Goal: Task Accomplishment & Management: Use online tool/utility

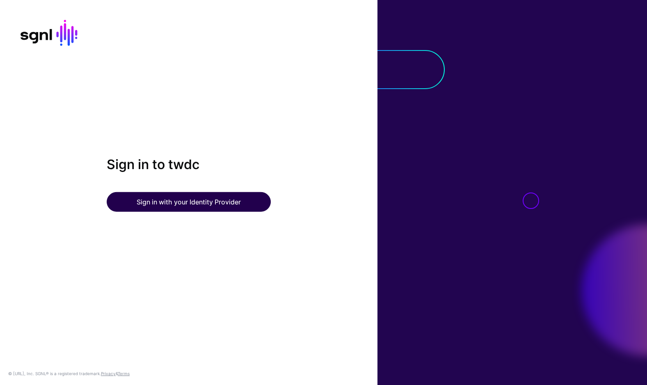
click at [260, 204] on button "Sign in with your Identity Provider" at bounding box center [189, 202] width 164 height 20
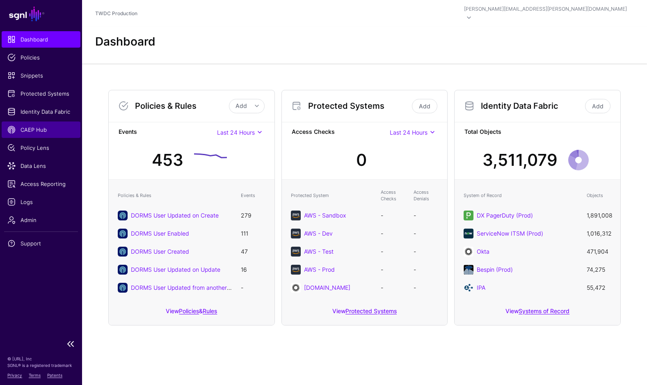
click at [32, 132] on span "CAEP Hub" at bounding box center [40, 129] width 67 height 8
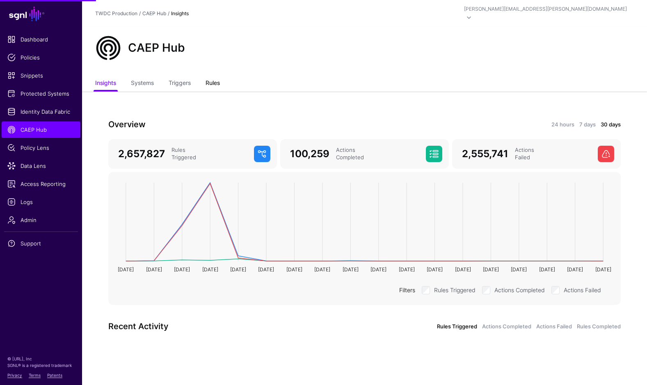
click at [212, 76] on link "Rules" at bounding box center [212, 84] width 14 height 16
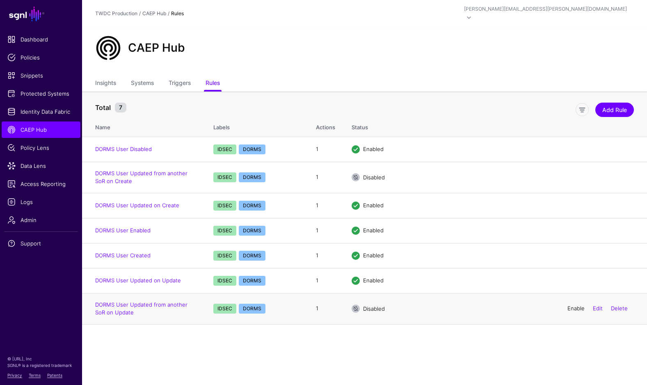
click at [577, 305] on link "Enable" at bounding box center [575, 308] width 17 height 7
click at [164, 170] on link "DORMS User Updated from another SoR on Create" at bounding box center [141, 177] width 92 height 15
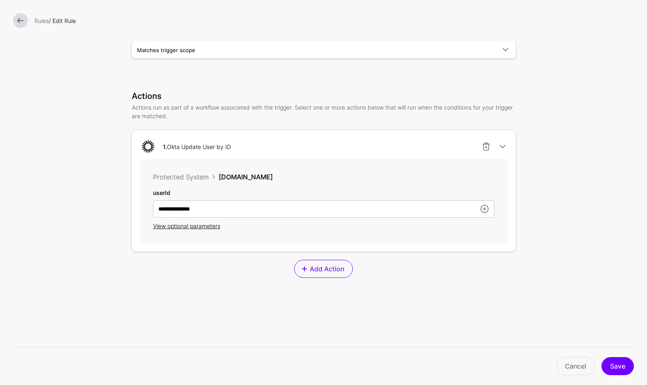
scroll to position [149, 0]
click at [187, 228] on span "View optional parameters" at bounding box center [186, 226] width 67 height 7
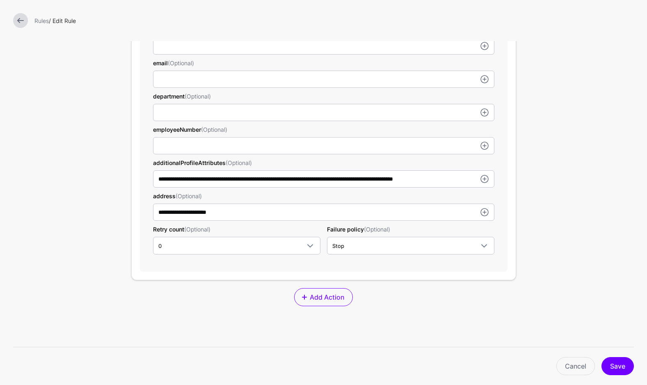
scroll to position [413, 0]
click at [565, 364] on link "Cancel" at bounding box center [575, 366] width 39 height 18
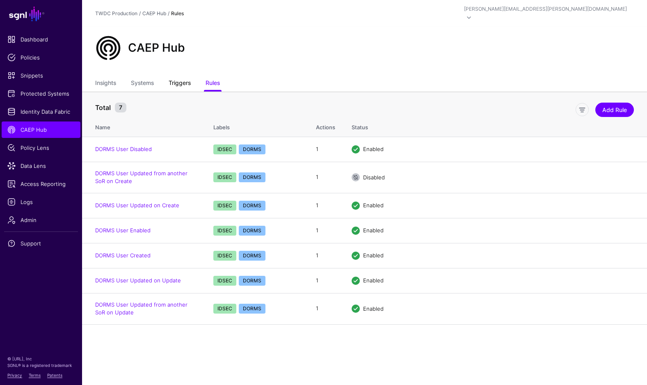
click at [184, 76] on link "Triggers" at bounding box center [180, 84] width 22 height 16
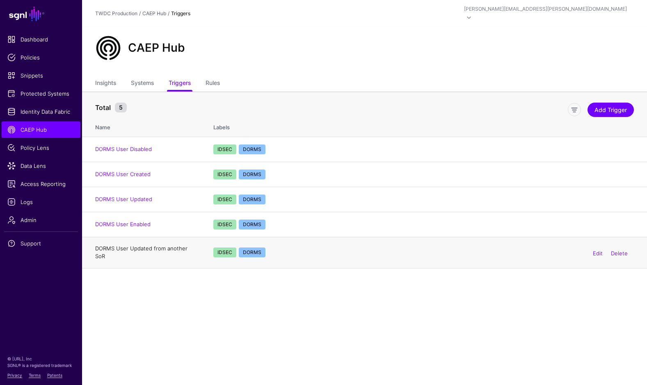
click at [168, 245] on link "DORMS User Updated from another SoR" at bounding box center [141, 252] width 92 height 15
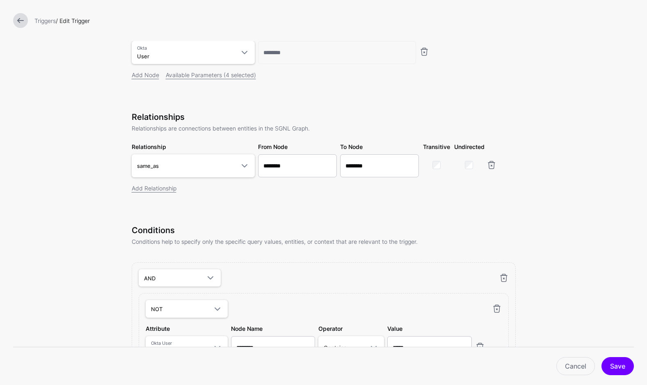
scroll to position [125, 0]
click at [242, 166] on span at bounding box center [244, 165] width 10 height 10
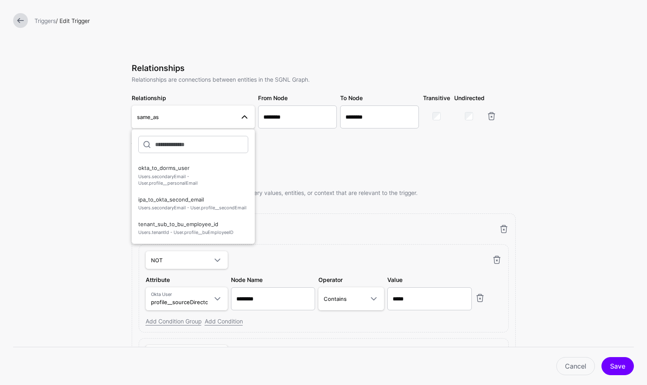
scroll to position [175, 0]
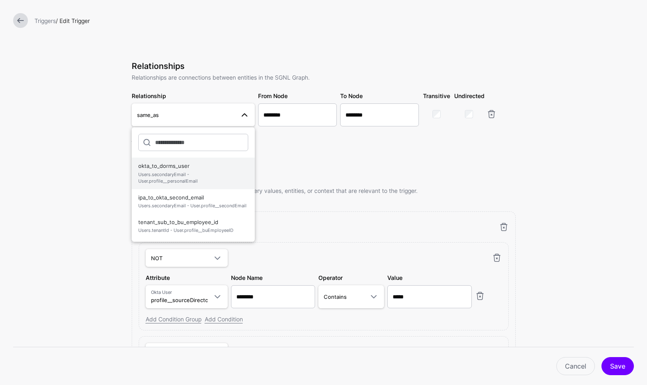
click at [176, 180] on span "Users.secondaryEmail - User.profile__personalEmail" at bounding box center [193, 178] width 110 height 14
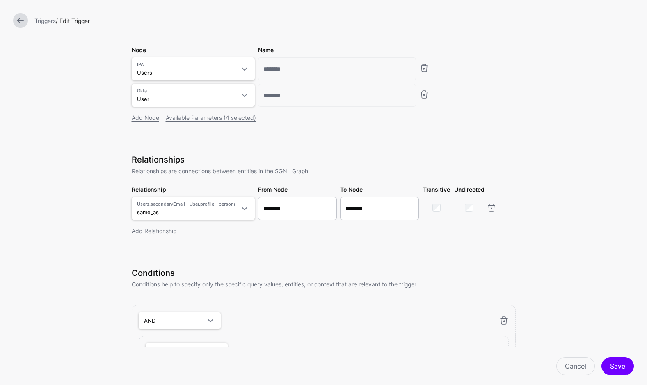
scroll to position [80, 0]
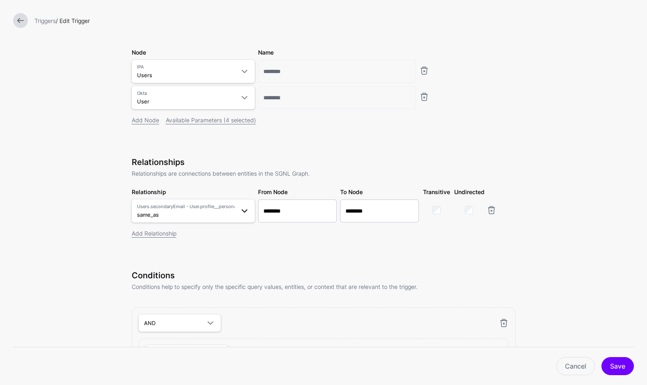
click at [242, 213] on span at bounding box center [244, 211] width 10 height 10
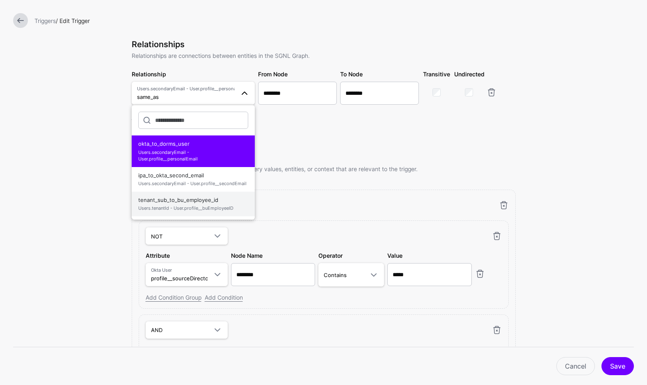
scroll to position [197, 0]
click at [210, 206] on span "Users.tenantId - User.profile__buEmployeeID" at bounding box center [193, 208] width 110 height 7
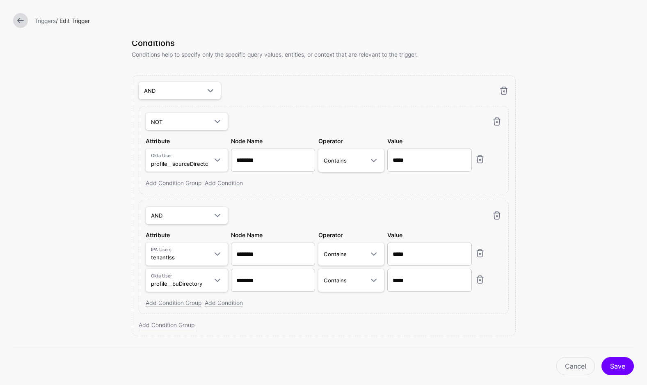
scroll to position [306, 0]
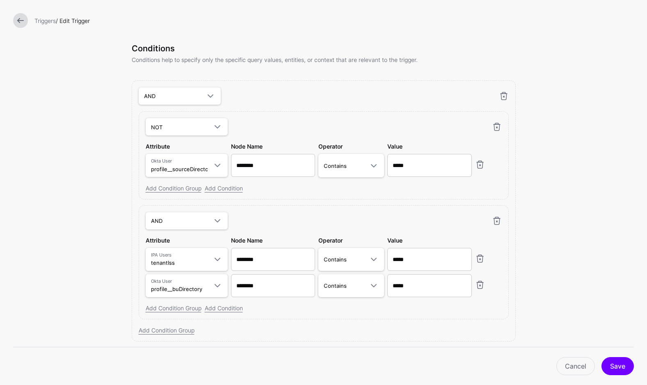
drag, startPoint x: 613, startPoint y: 365, endPoint x: 593, endPoint y: 289, distance: 78.1
click at [613, 363] on button "Save" at bounding box center [617, 366] width 32 height 18
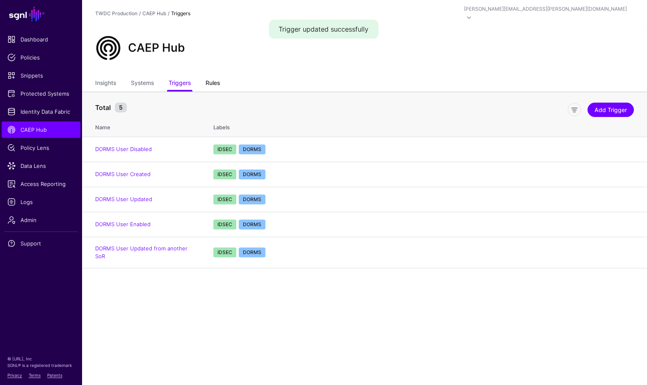
click at [214, 76] on link "Rules" at bounding box center [212, 84] width 14 height 16
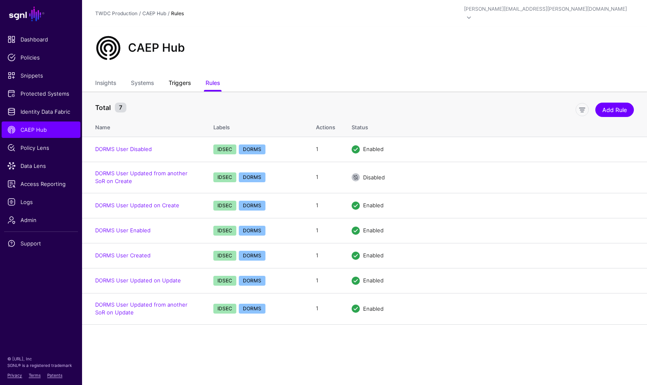
click at [180, 76] on link "Triggers" at bounding box center [180, 84] width 22 height 16
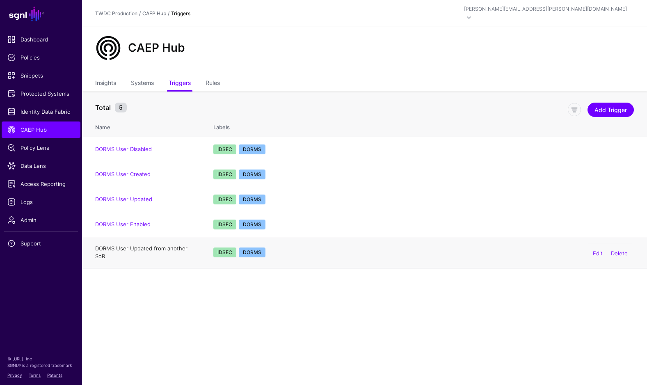
click at [178, 245] on link "DORMS User Updated from another SoR" at bounding box center [141, 252] width 92 height 15
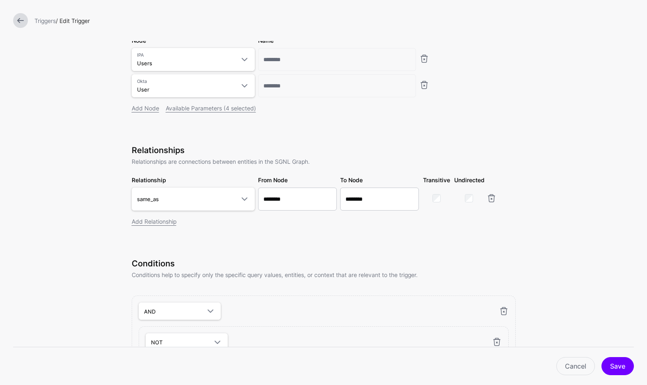
scroll to position [93, 0]
click at [239, 201] on span at bounding box center [244, 198] width 10 height 10
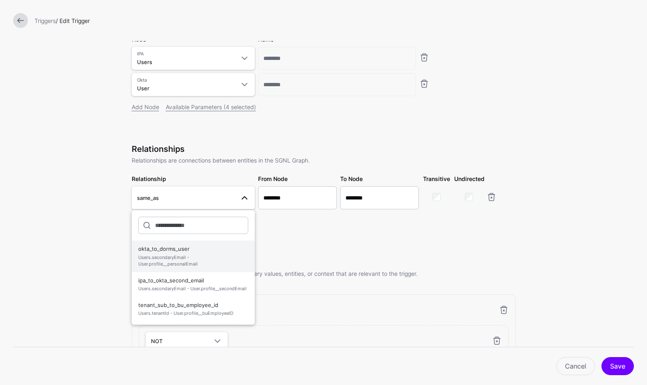
click at [184, 263] on span "Users.secondaryEmail - User.profile__personalEmail" at bounding box center [193, 261] width 110 height 14
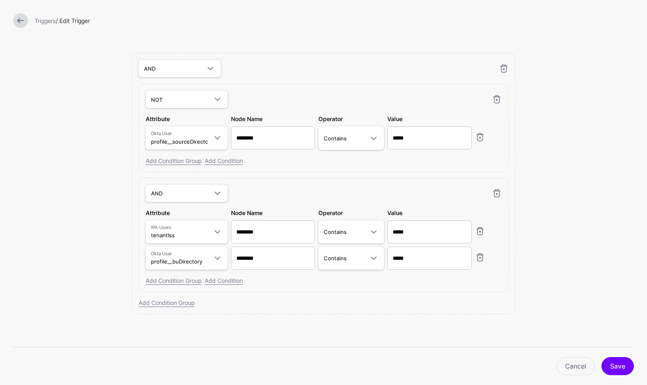
scroll to position [335, 0]
click at [620, 367] on button "Save" at bounding box center [617, 366] width 32 height 18
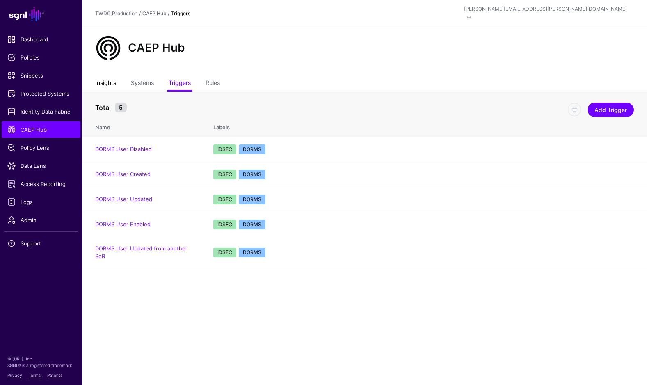
click at [103, 76] on link "Insights" at bounding box center [105, 84] width 21 height 16
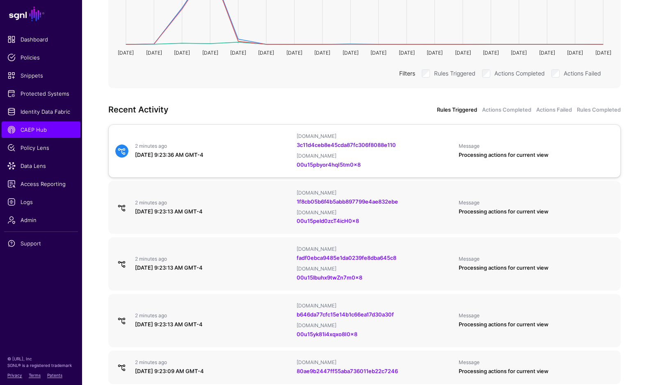
scroll to position [217, 0]
click at [557, 105] on link "Actions Failed" at bounding box center [554, 109] width 36 height 8
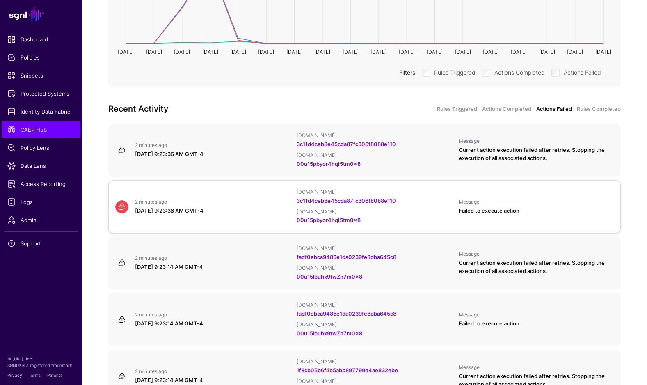
click at [410, 208] on div "[DOMAIN_NAME]" at bounding box center [373, 211] width 155 height 7
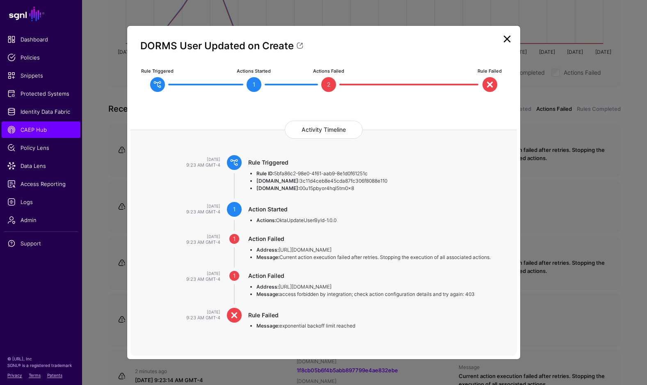
click at [508, 43] on link at bounding box center [506, 38] width 13 height 13
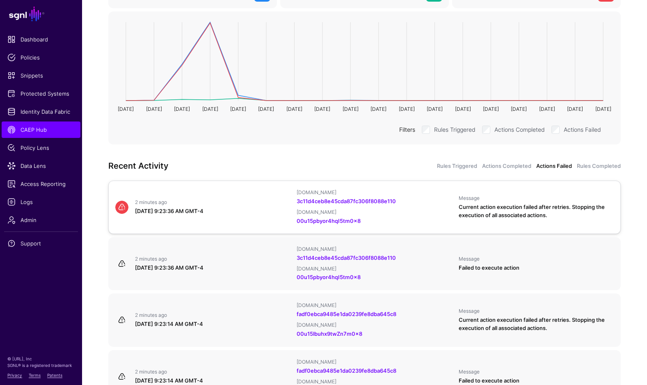
scroll to position [162, 0]
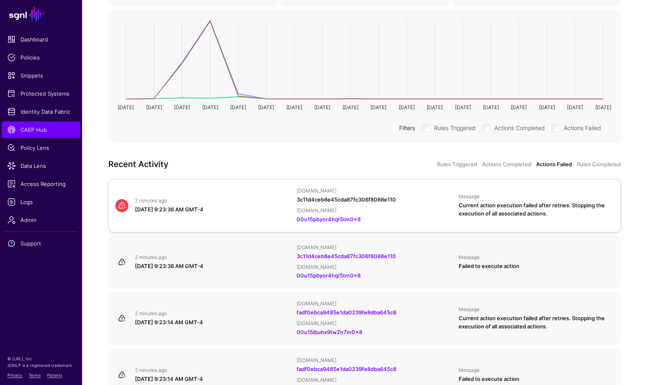
click at [376, 196] on link "3c11d4ceb8e45cda87fc306f8088e110" at bounding box center [345, 199] width 99 height 7
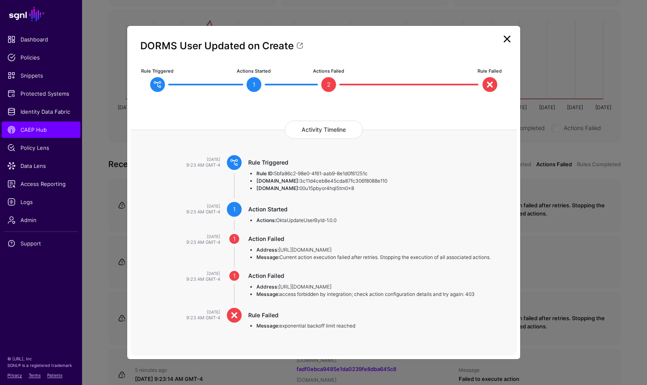
click at [505, 41] on link at bounding box center [506, 38] width 13 height 13
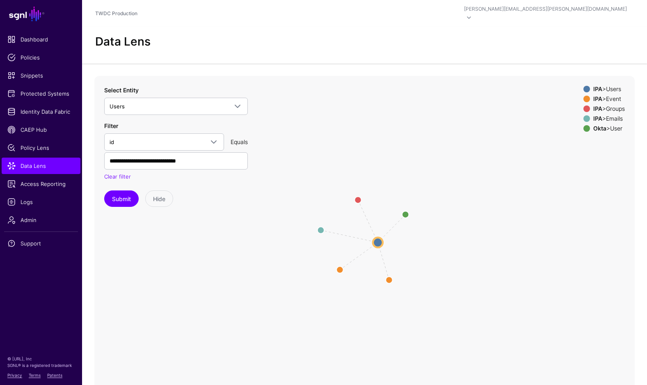
click at [613, 115] on div "IPA > Emails" at bounding box center [608, 118] width 35 height 7
drag, startPoint x: 613, startPoint y: 98, endPoint x: 613, endPoint y: 92, distance: 6.6
click at [613, 105] on div "IPA > Groups" at bounding box center [608, 108] width 35 height 7
click at [613, 96] on div "IPA > Event" at bounding box center [608, 99] width 35 height 7
click at [378, 237] on circle at bounding box center [378, 242] width 10 height 10
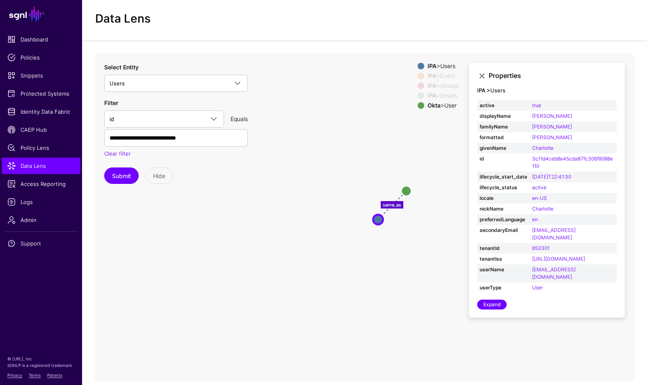
scroll to position [23, 0]
click at [406, 186] on circle at bounding box center [406, 191] width 10 height 10
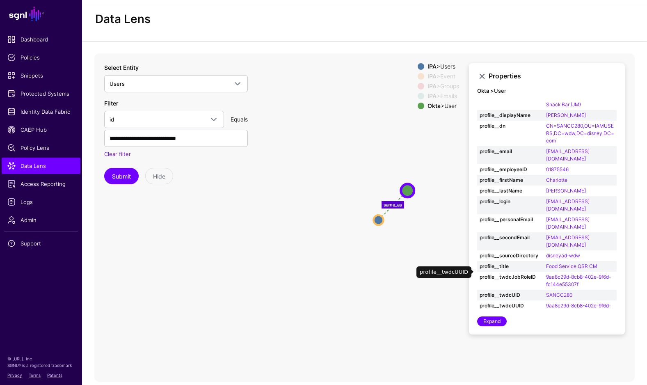
scroll to position [82, 0]
click at [379, 215] on circle at bounding box center [378, 220] width 10 height 10
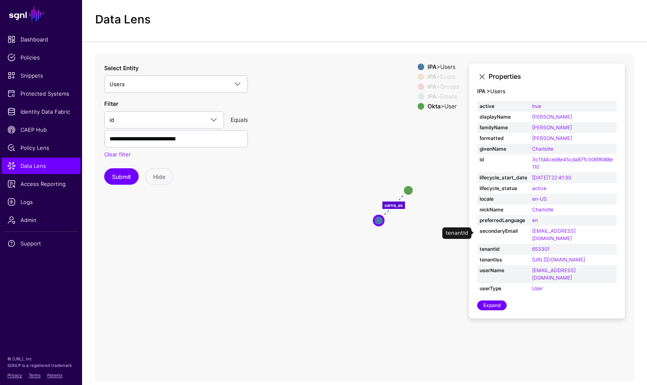
scroll to position [23, 0]
click at [409, 185] on circle at bounding box center [408, 190] width 10 height 10
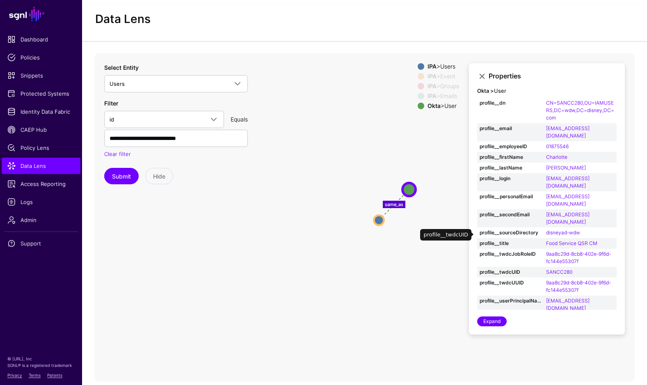
scroll to position [105, 0]
click at [379, 215] on circle at bounding box center [379, 220] width 10 height 10
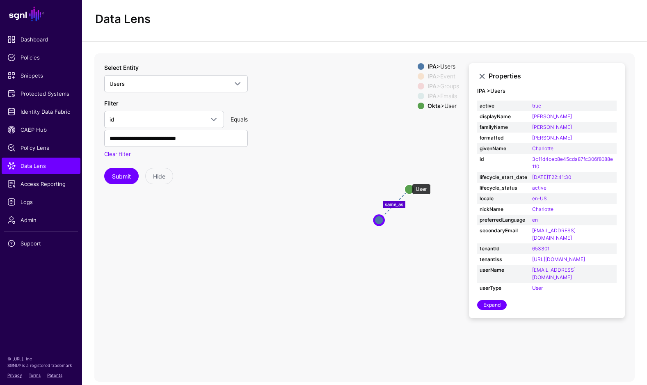
click at [408, 184] on circle at bounding box center [409, 189] width 10 height 10
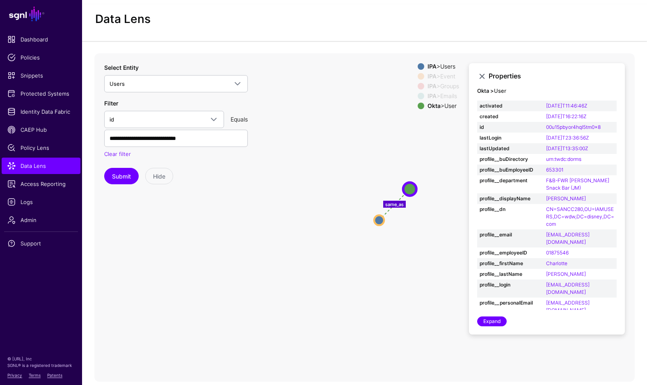
click at [410, 233] on icon "changed parent changed parent same_as Event Event Groups Groups Event Event Ema…" at bounding box center [364, 217] width 540 height 328
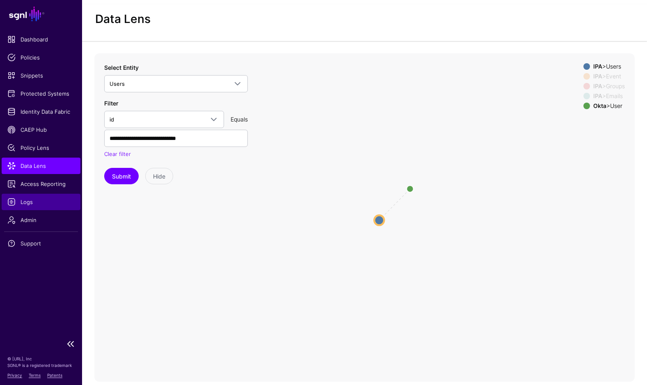
click at [32, 200] on span "Logs" at bounding box center [40, 202] width 67 height 8
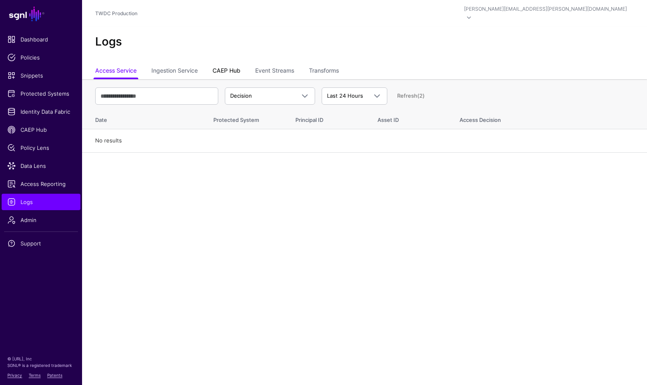
click at [232, 64] on link "CAEP Hub" at bounding box center [226, 72] width 28 height 16
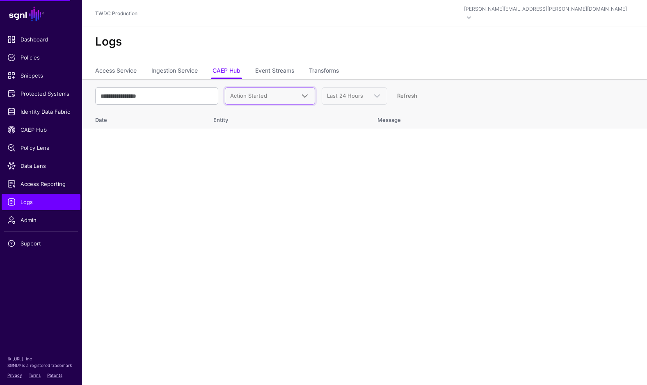
click at [276, 92] on span "Action Started" at bounding box center [262, 96] width 65 height 8
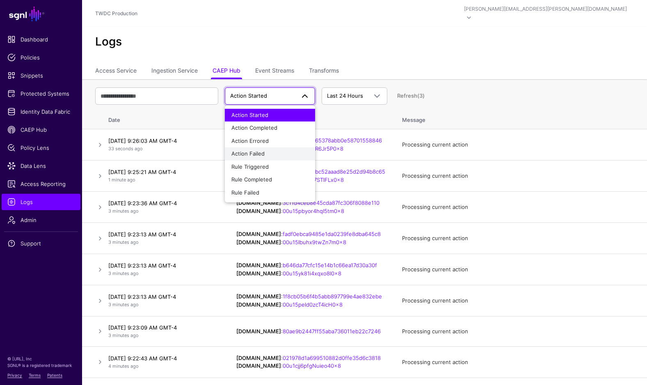
click at [264, 150] on div "Action Failed" at bounding box center [269, 154] width 77 height 8
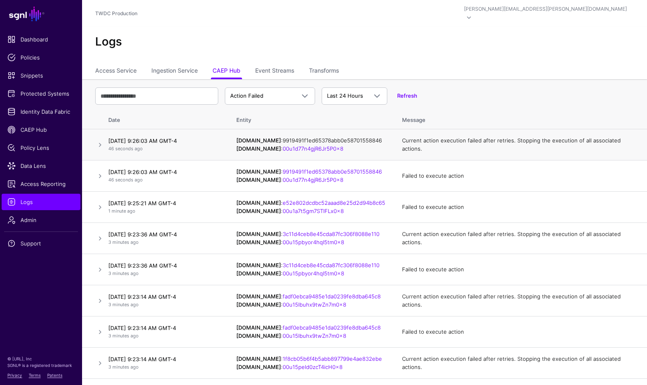
click at [352, 137] on link "9919491f1ed65378abb0e58701558846" at bounding box center [332, 140] width 99 height 7
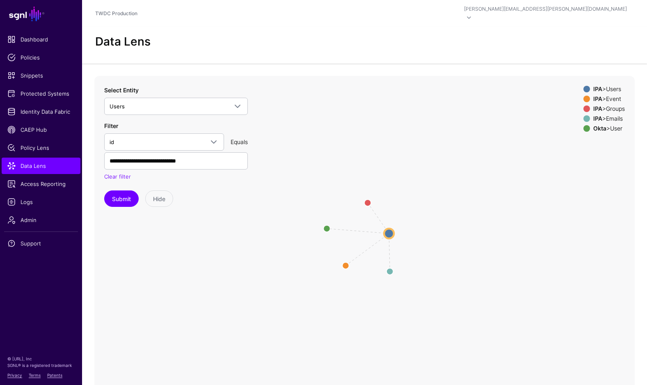
click at [613, 96] on div "IPA > Event" at bounding box center [608, 99] width 35 height 7
click at [612, 105] on div "IPA > Groups" at bounding box center [608, 108] width 35 height 7
click at [611, 115] on div "IPA > Emails" at bounding box center [608, 118] width 35 height 7
click at [390, 228] on circle at bounding box center [390, 233] width 10 height 10
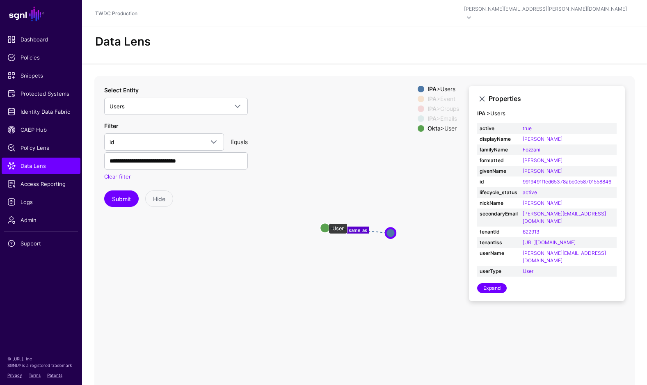
click at [324, 223] on circle at bounding box center [325, 228] width 10 height 10
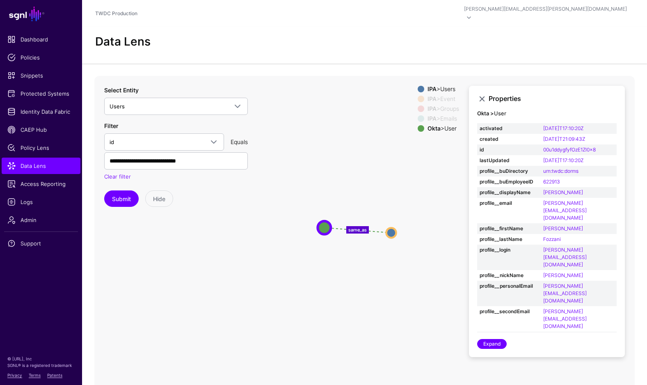
click at [367, 188] on icon "changed parent parent same_as Event Event Groups Groups Emails Emails Users Use…" at bounding box center [364, 240] width 540 height 328
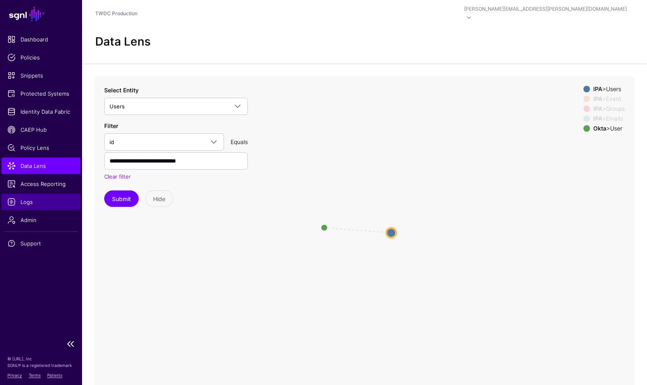
click at [25, 202] on span "Logs" at bounding box center [40, 202] width 67 height 8
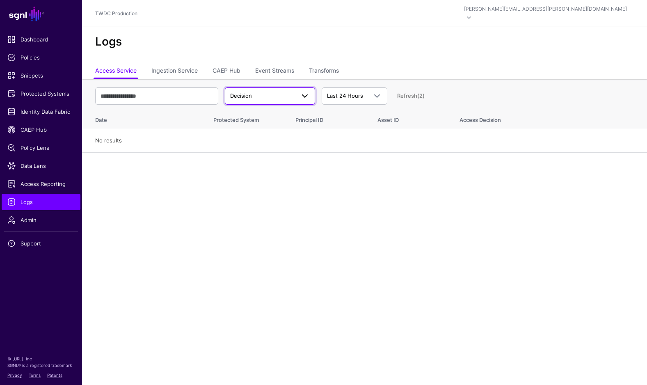
click at [305, 91] on span at bounding box center [305, 96] width 10 height 10
click at [228, 64] on link "CAEP Hub" at bounding box center [226, 72] width 28 height 16
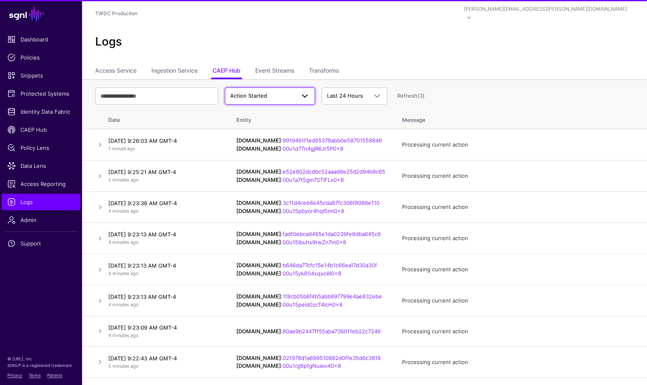
click at [280, 92] on span "Action Started" at bounding box center [262, 96] width 65 height 8
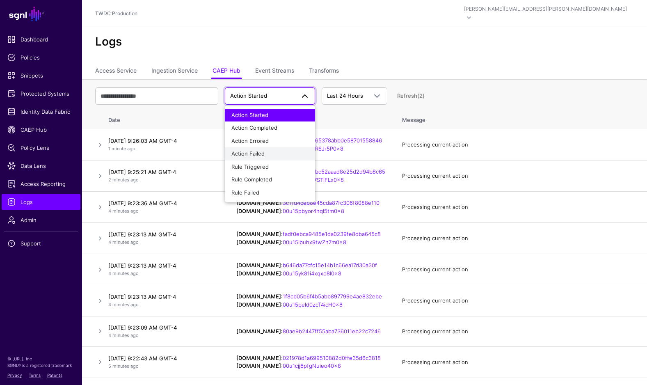
click at [259, 150] on span "Action Failed" at bounding box center [247, 153] width 33 height 7
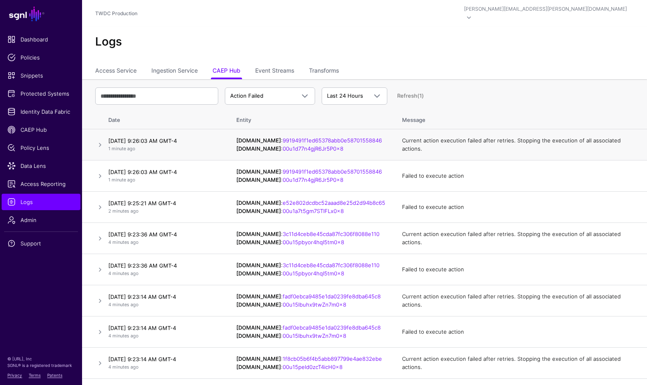
click at [364, 139] on td "IPAUsers.id : 9919491f1ed65378abb0e58701558846 OktaUser.id : 00u1d77n4gjR6Jr5P0…" at bounding box center [311, 144] width 166 height 31
click at [100, 140] on link at bounding box center [100, 145] width 10 height 10
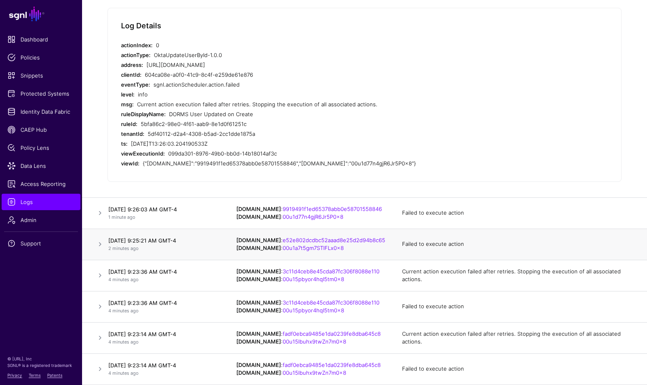
scroll to position [161, 0]
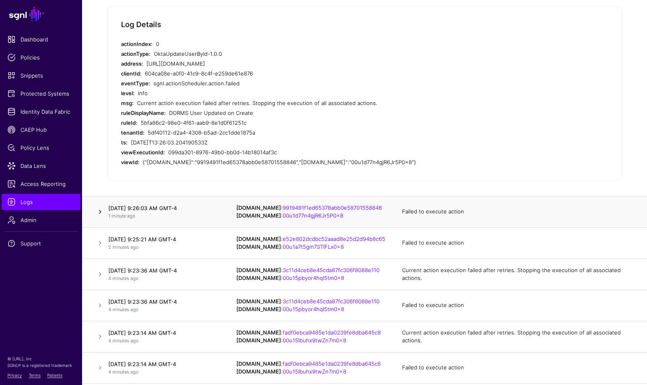
click at [100, 207] on link at bounding box center [100, 212] width 10 height 10
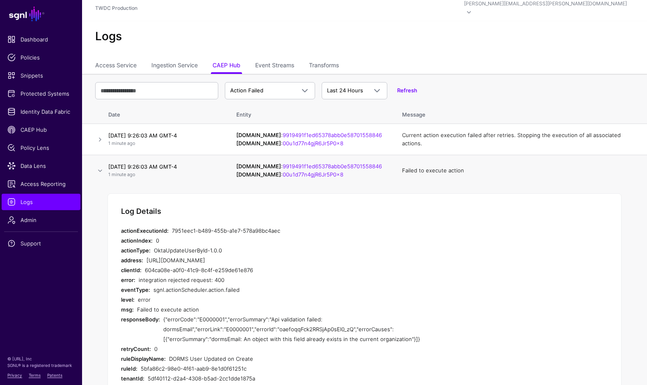
scroll to position [7, 0]
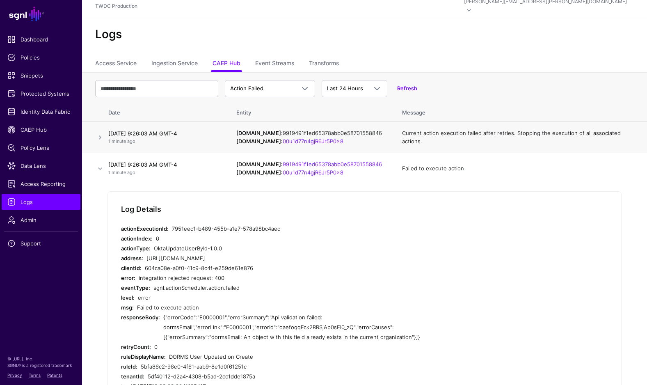
click at [329, 130] on link "9919491f1ed65378abb0e58701558846" at bounding box center [332, 133] width 99 height 7
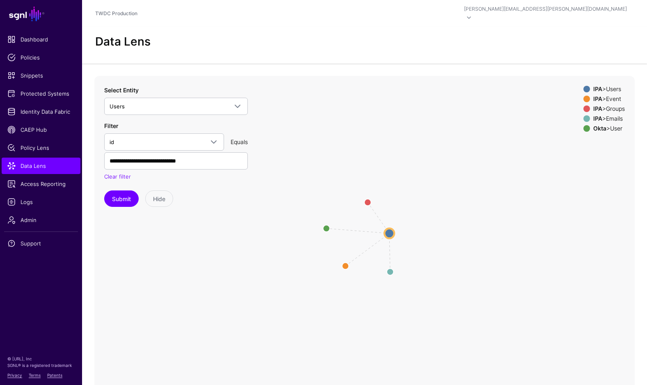
click at [608, 96] on div "IPA > Event" at bounding box center [608, 99] width 35 height 7
click at [609, 105] on div "IPA > Groups" at bounding box center [608, 108] width 35 height 7
click at [609, 115] on div "IPA > Emails" at bounding box center [608, 118] width 35 height 7
click at [390, 228] on circle at bounding box center [390, 233] width 10 height 10
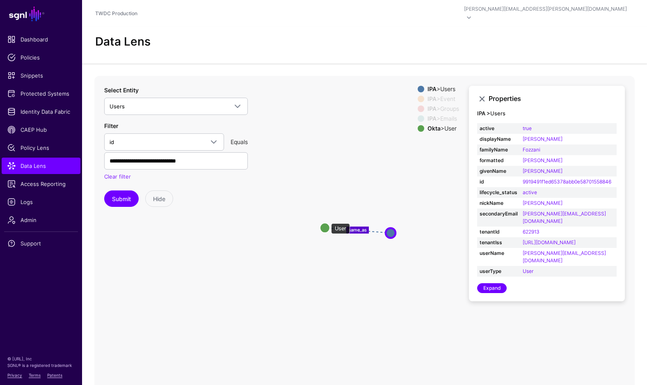
click at [327, 223] on circle at bounding box center [325, 228] width 10 height 10
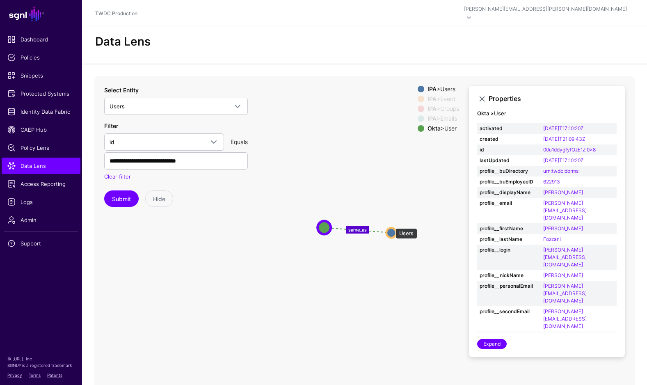
click at [391, 228] on circle at bounding box center [391, 233] width 10 height 10
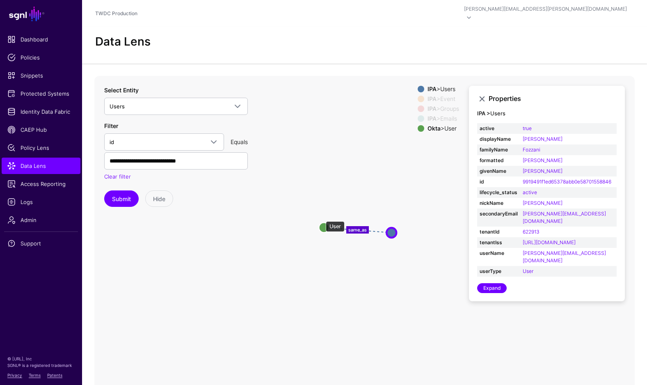
click at [321, 222] on circle at bounding box center [324, 227] width 10 height 10
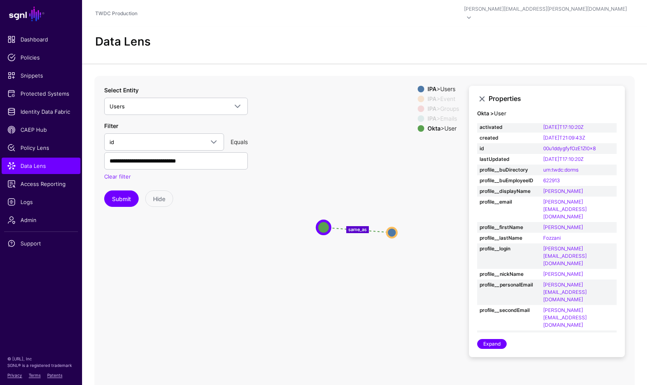
scroll to position [1, 0]
click at [391, 227] on circle at bounding box center [392, 232] width 10 height 10
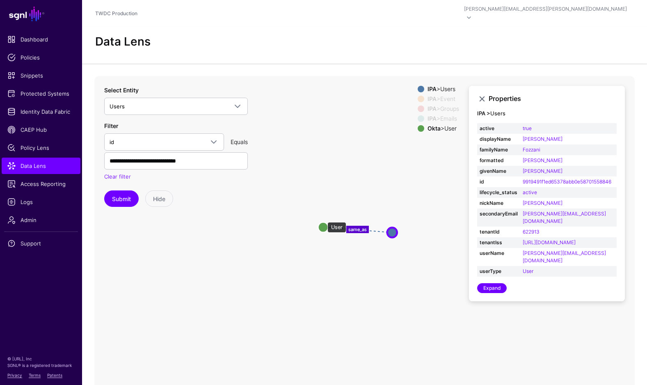
click at [323, 222] on circle at bounding box center [323, 227] width 10 height 10
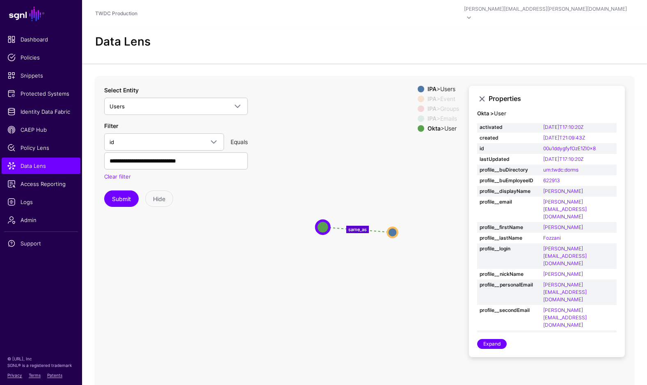
scroll to position [1, 0]
click at [392, 227] on circle at bounding box center [392, 232] width 10 height 10
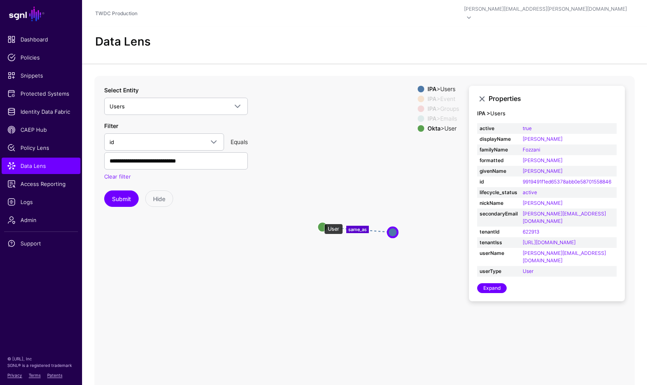
click at [320, 222] on circle at bounding box center [322, 227] width 10 height 10
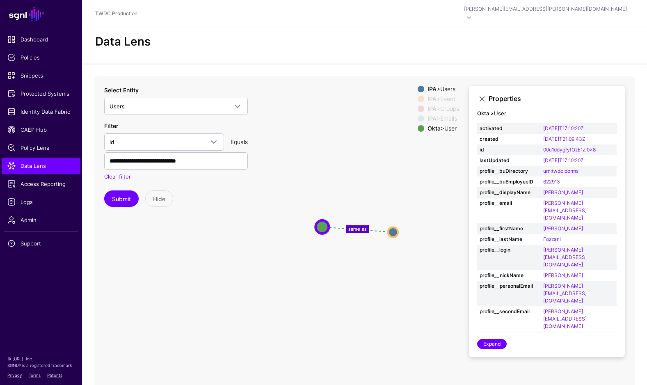
click at [372, 294] on icon "changed parent parent same_as Event Event Groups Groups Emails Emails Users Use…" at bounding box center [364, 240] width 540 height 328
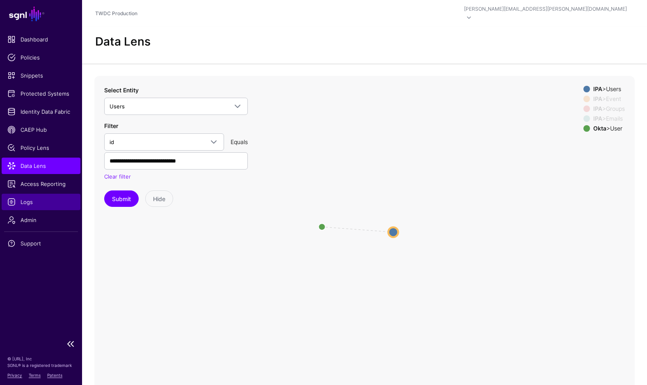
click at [33, 201] on span "Logs" at bounding box center [40, 202] width 67 height 8
